Goal: Information Seeking & Learning: Learn about a topic

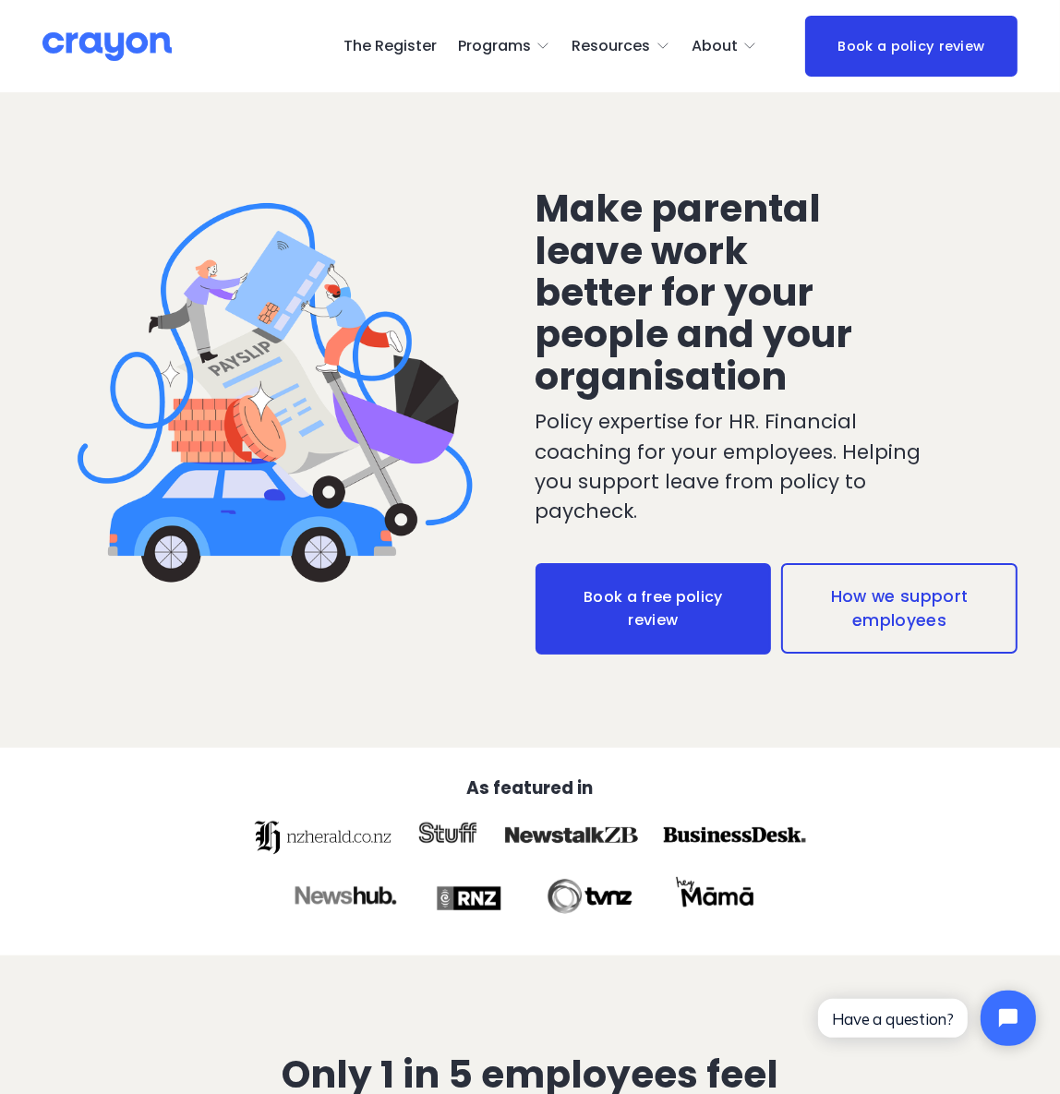
click at [0, 0] on span "Parent Hub" at bounding box center [0, 0] width 0 height 0
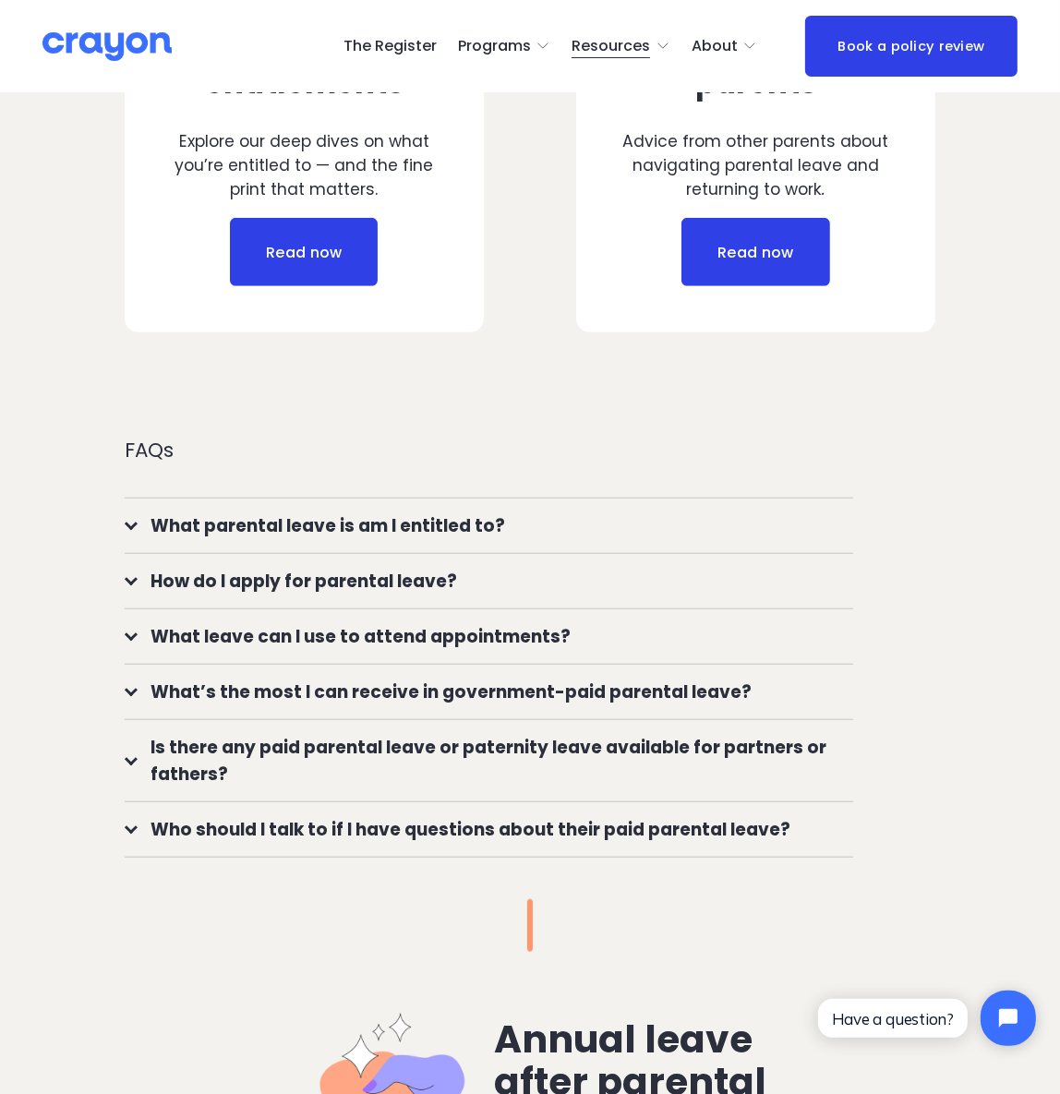
scroll to position [924, 0]
click at [405, 517] on span "What parental leave is am I entitled to?" at bounding box center [496, 525] width 716 height 27
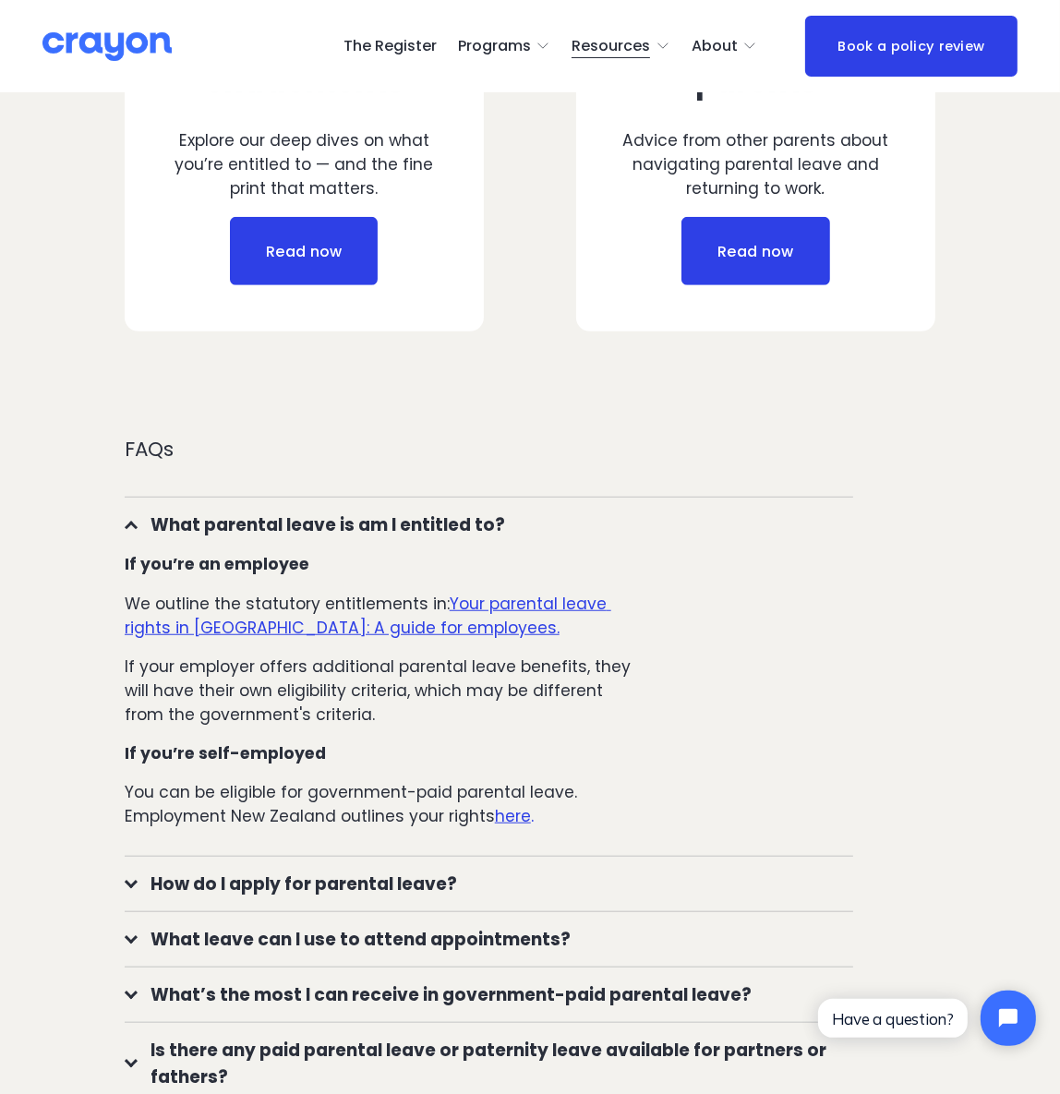
click at [539, 593] on u "Your parental leave rights in [GEOGRAPHIC_DATA]: A guide for employees." at bounding box center [368, 616] width 487 height 46
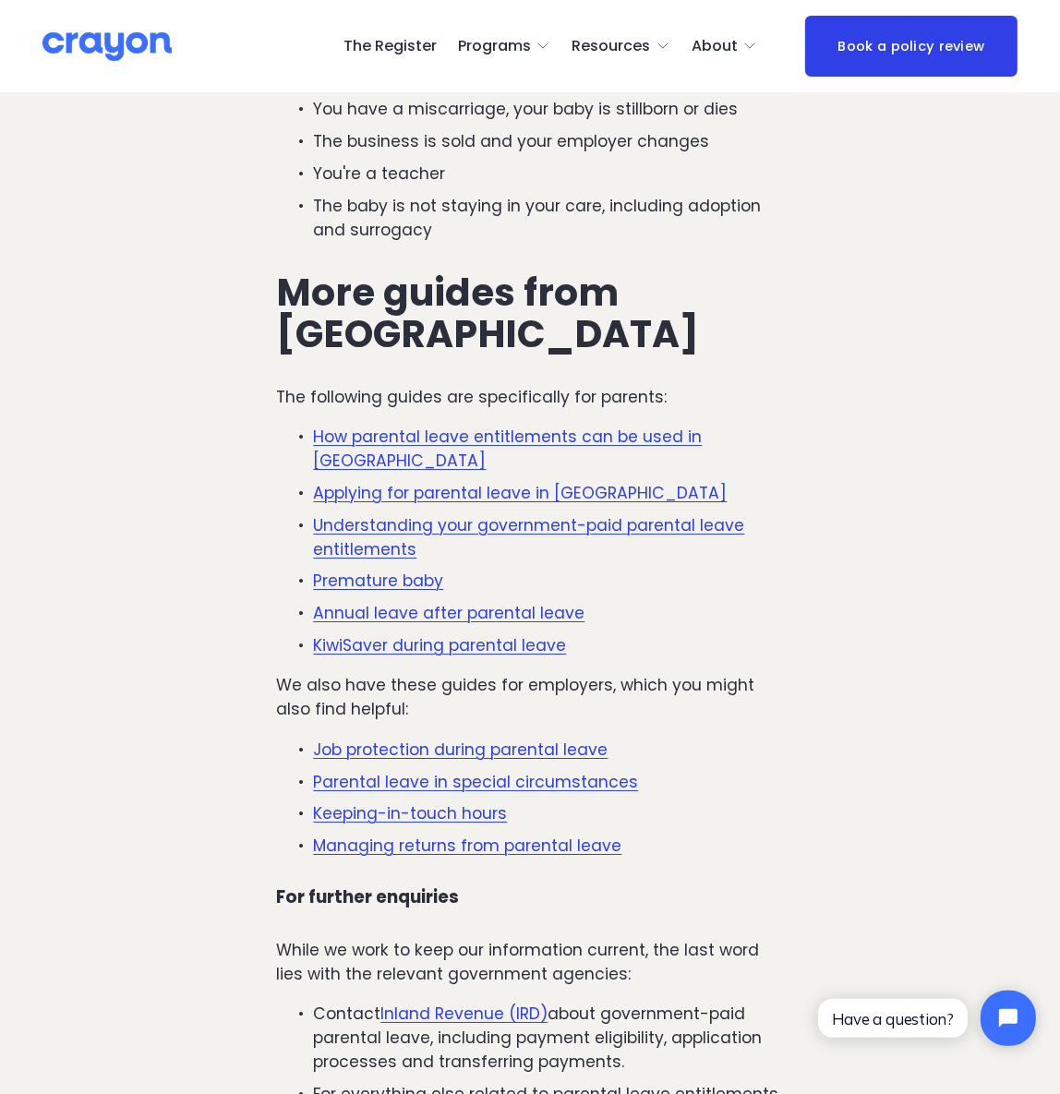
scroll to position [5793, 0]
